Goal: Complete application form

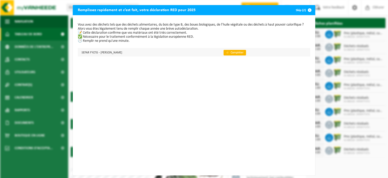
click at [224, 53] on link "👉 Compléter" at bounding box center [235, 53] width 22 height 6
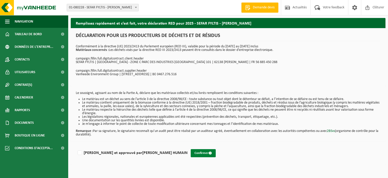
click at [191, 153] on button "Confirmer" at bounding box center [203, 153] width 25 height 8
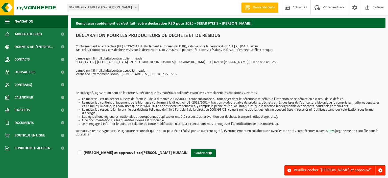
click at [108, 115] on li "Les législations régionales, nationales et européennes applicables ont été resp…" at bounding box center [231, 117] width 298 height 4
click at [79, 153] on label "Lu et approuvé par STÉPHANIE HUMAIN" at bounding box center [132, 153] width 111 height 8
click at [188, 146] on input "Lu et approuvé par STÉPHANIE HUMAIN" at bounding box center [188, 146] width 0 height 0
checkbox input "true"
click at [191, 153] on button "Confirmer" at bounding box center [203, 153] width 25 height 8
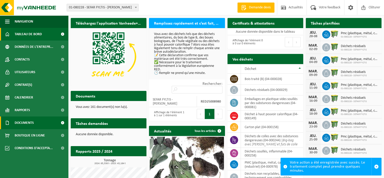
scroll to position [68, 0]
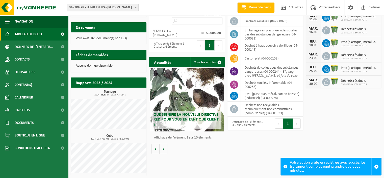
click at [176, 114] on span "Que signifie la nouvelle directive RED pour vous en tant que client ?" at bounding box center [186, 119] width 65 height 14
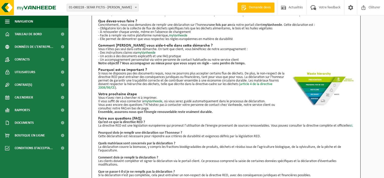
scroll to position [68, 0]
